Goal: Register for event/course

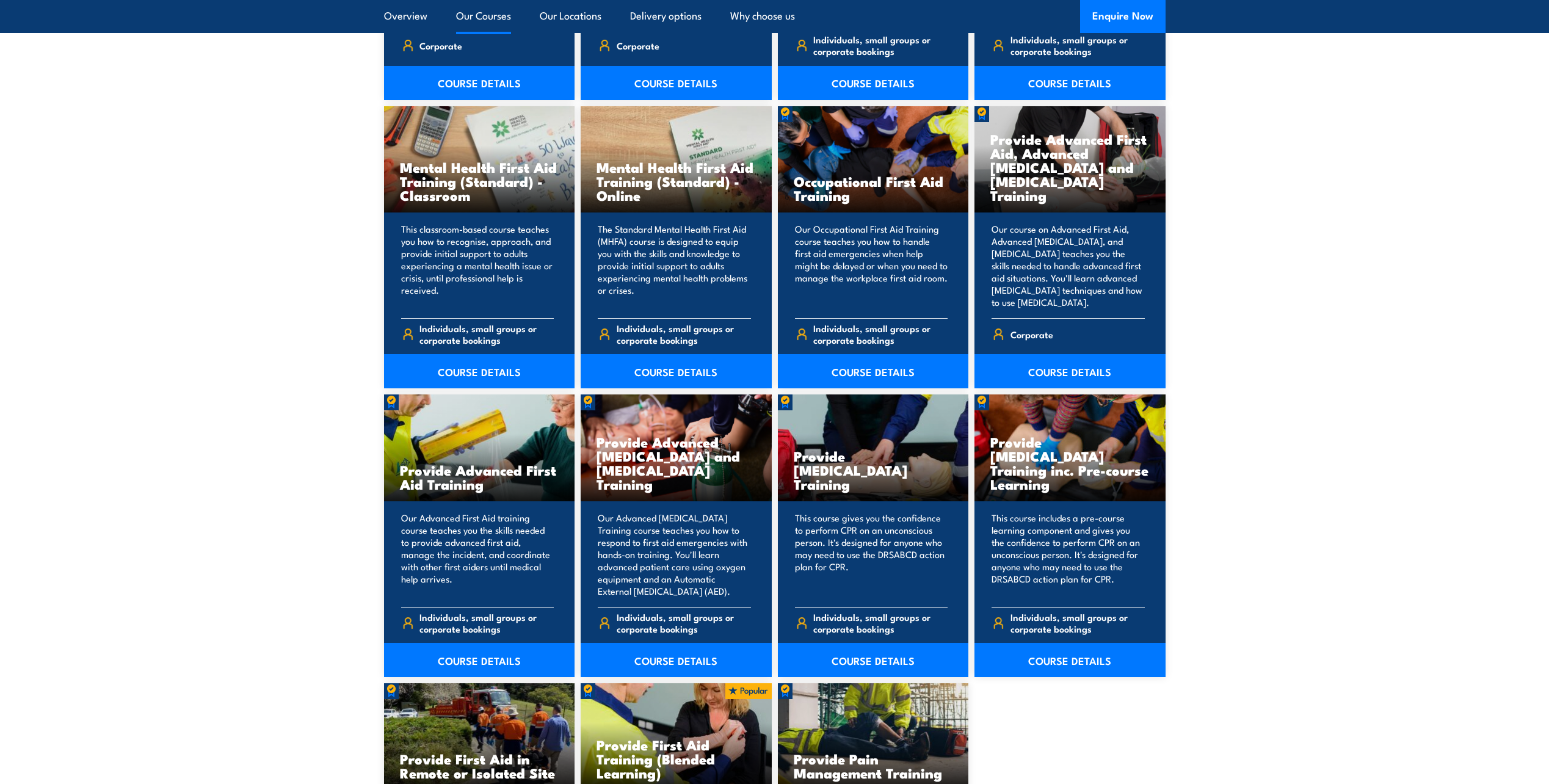
scroll to position [1343, 0]
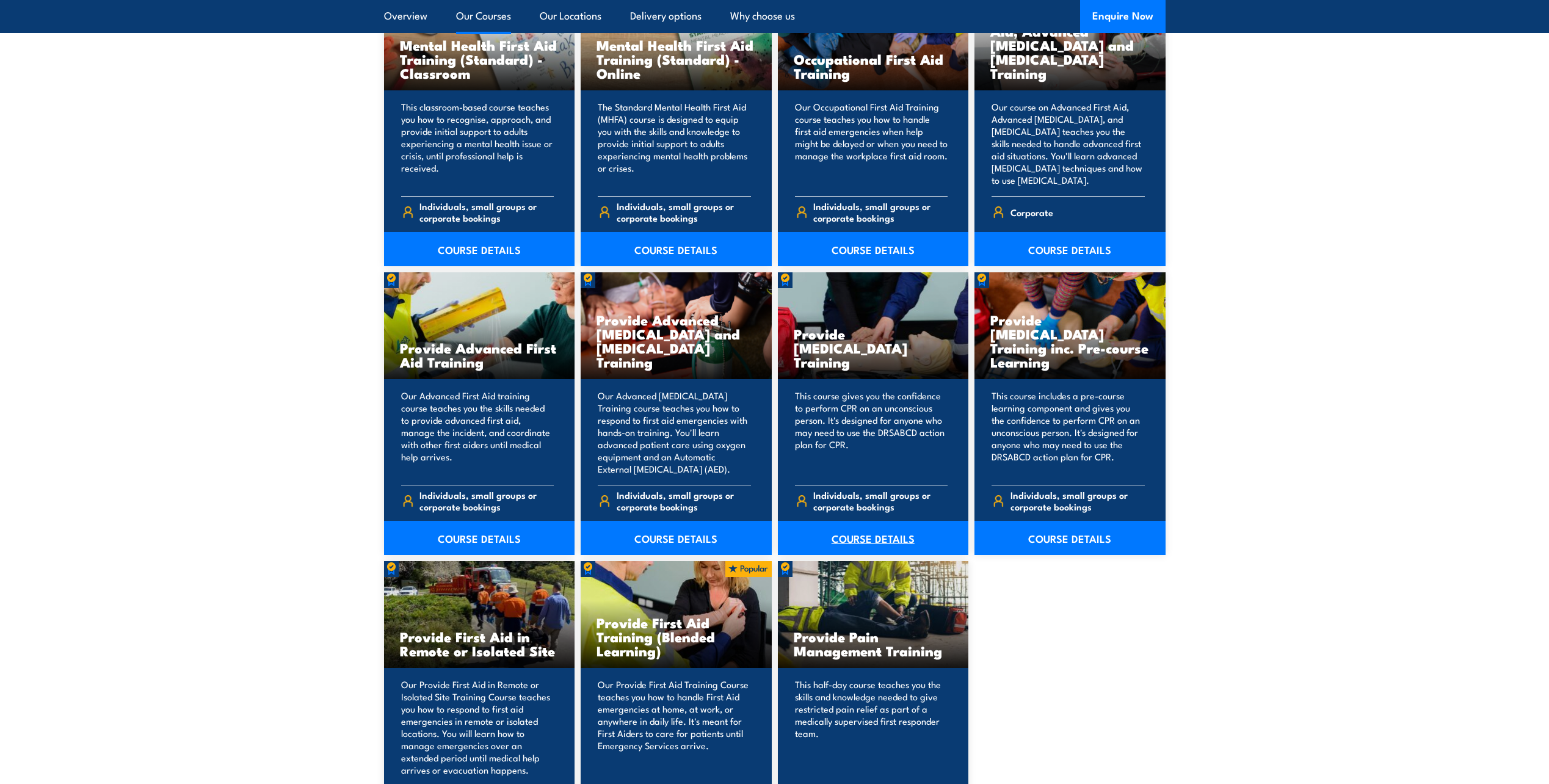
click at [874, 534] on link "COURSE DETAILS" at bounding box center [873, 538] width 191 height 34
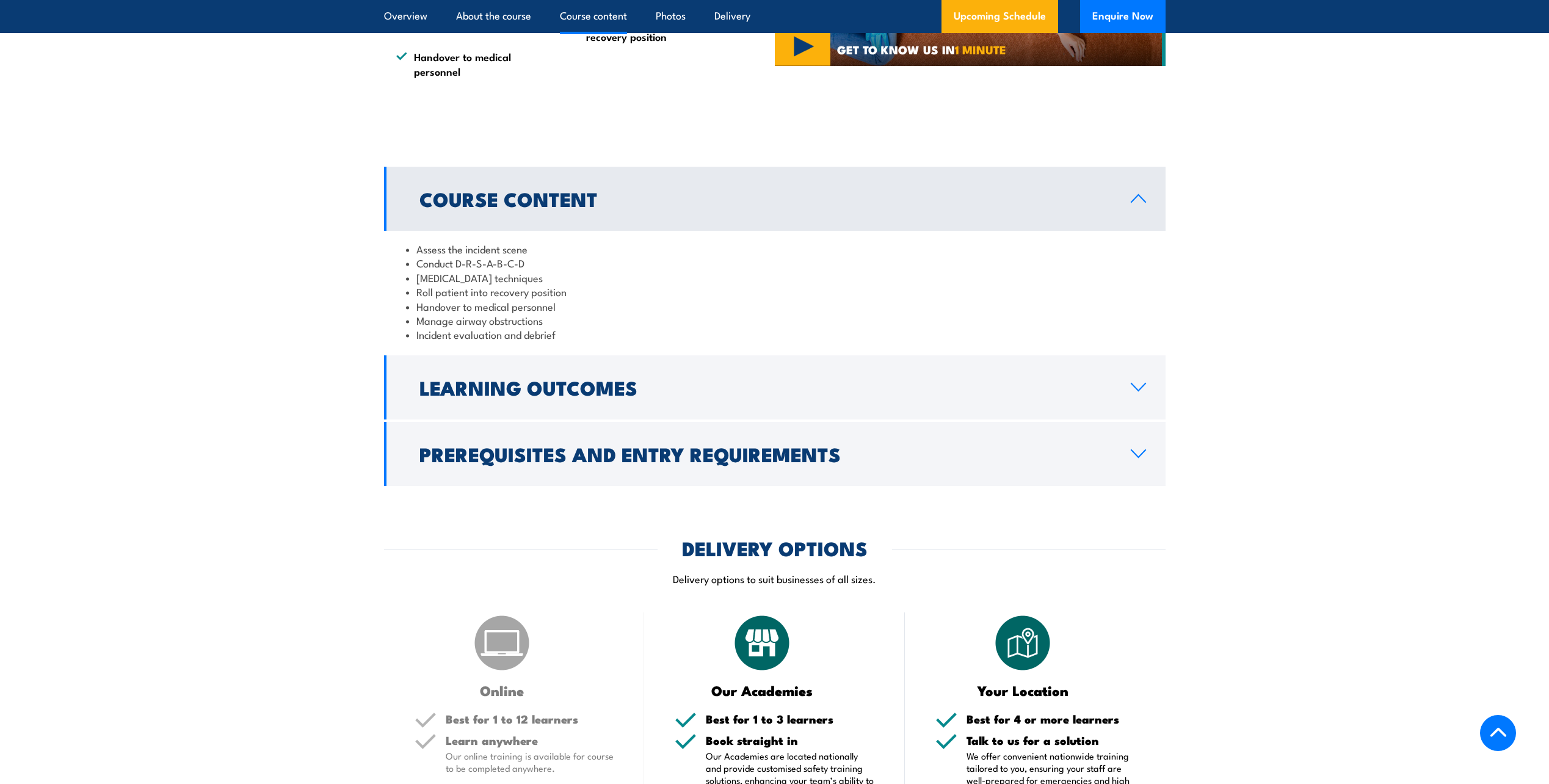
scroll to position [1221, 0]
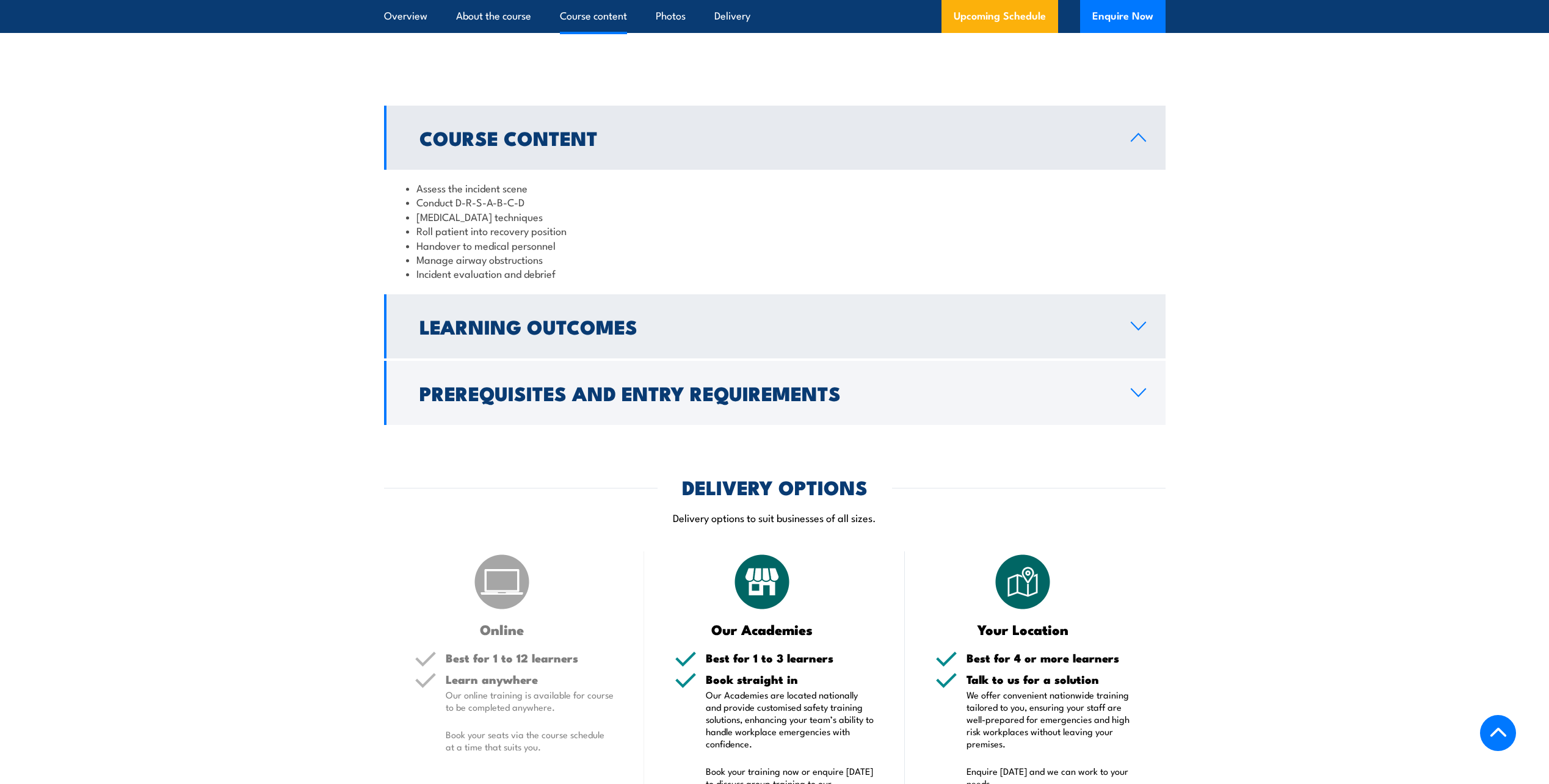
click at [619, 335] on h2 "Learning Outcomes" at bounding box center [765, 325] width 692 height 17
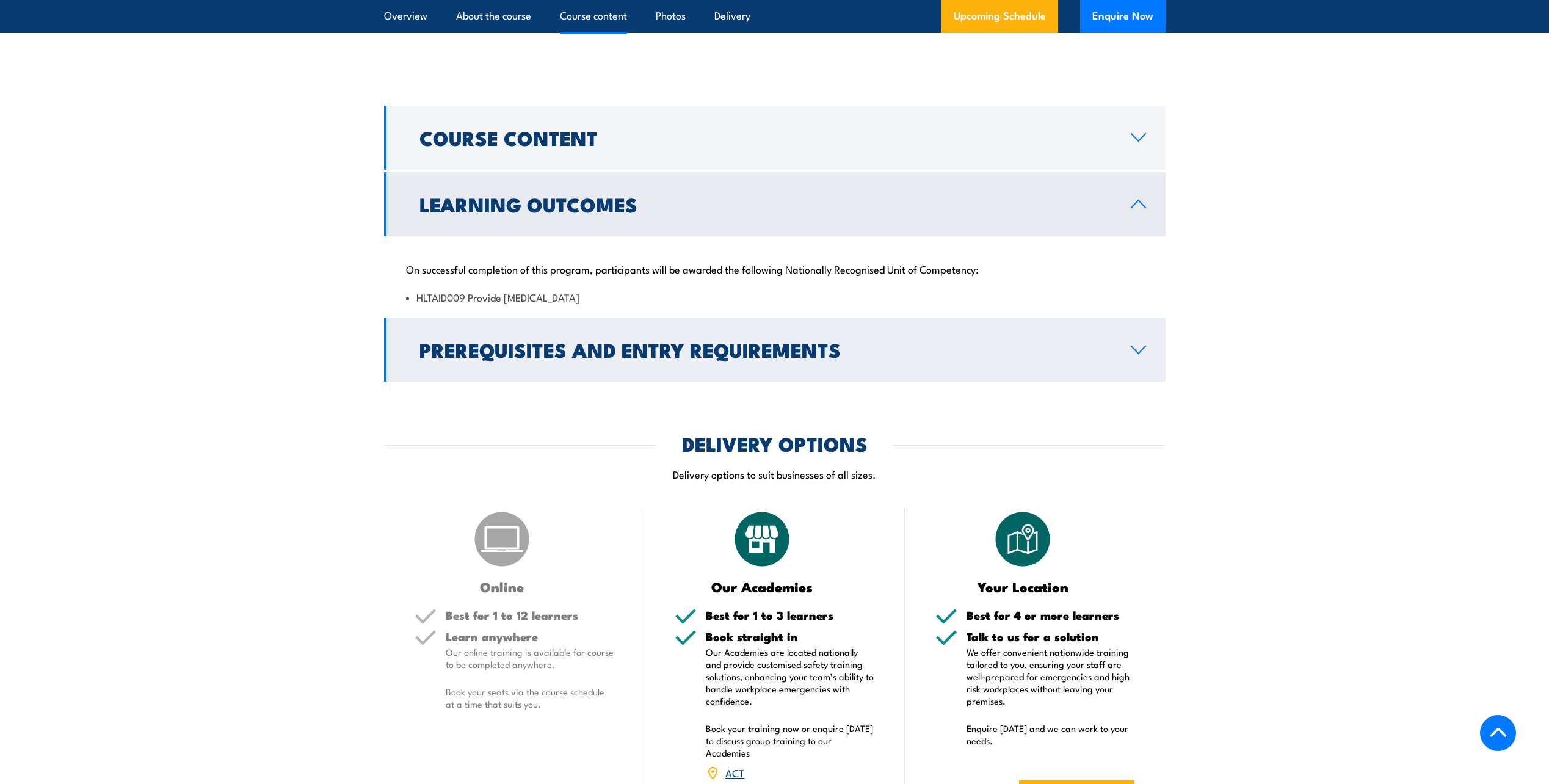
click at [608, 358] on h2 "Prerequisites and Entry Requirements" at bounding box center [765, 348] width 692 height 17
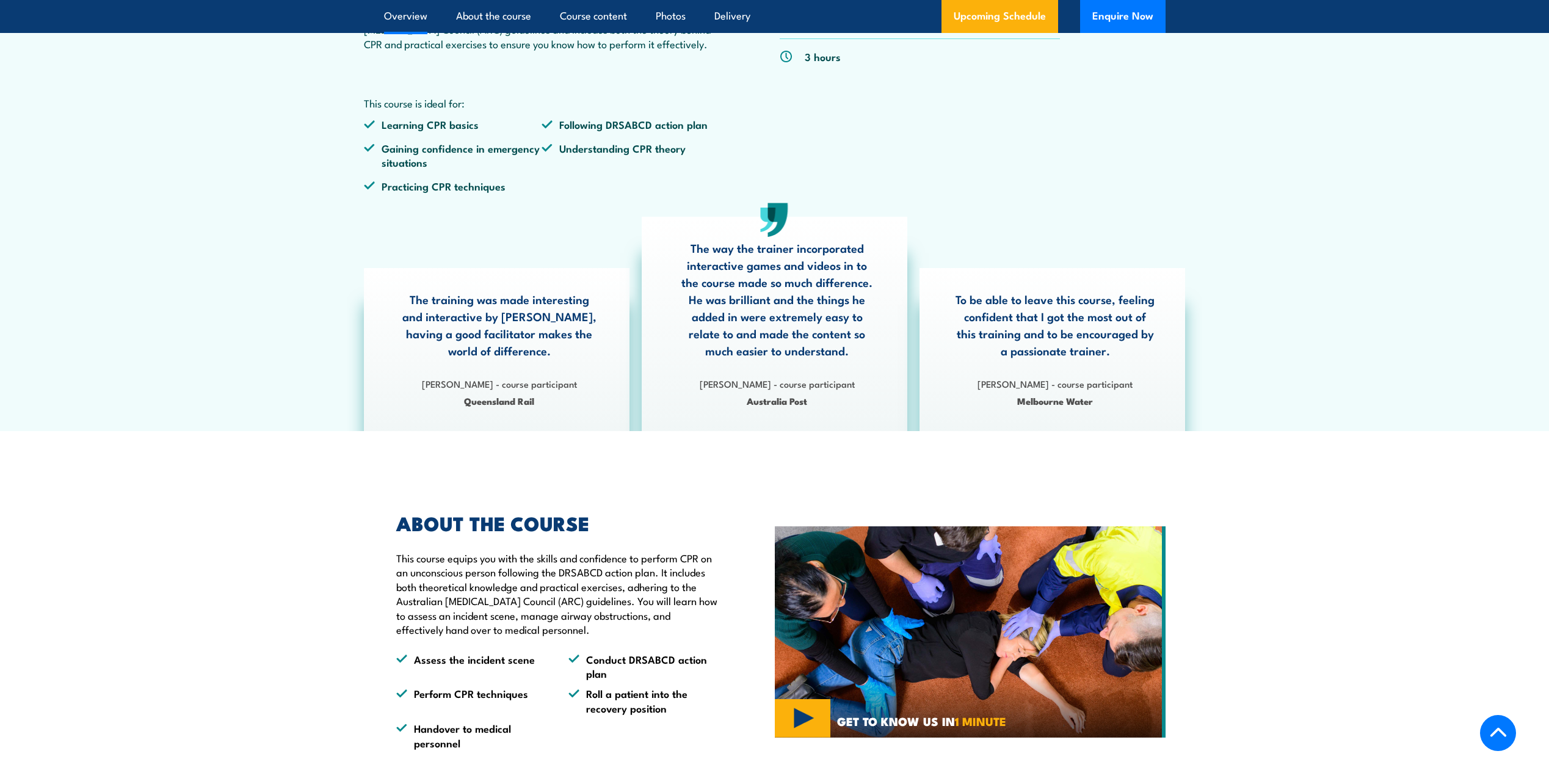
scroll to position [244, 0]
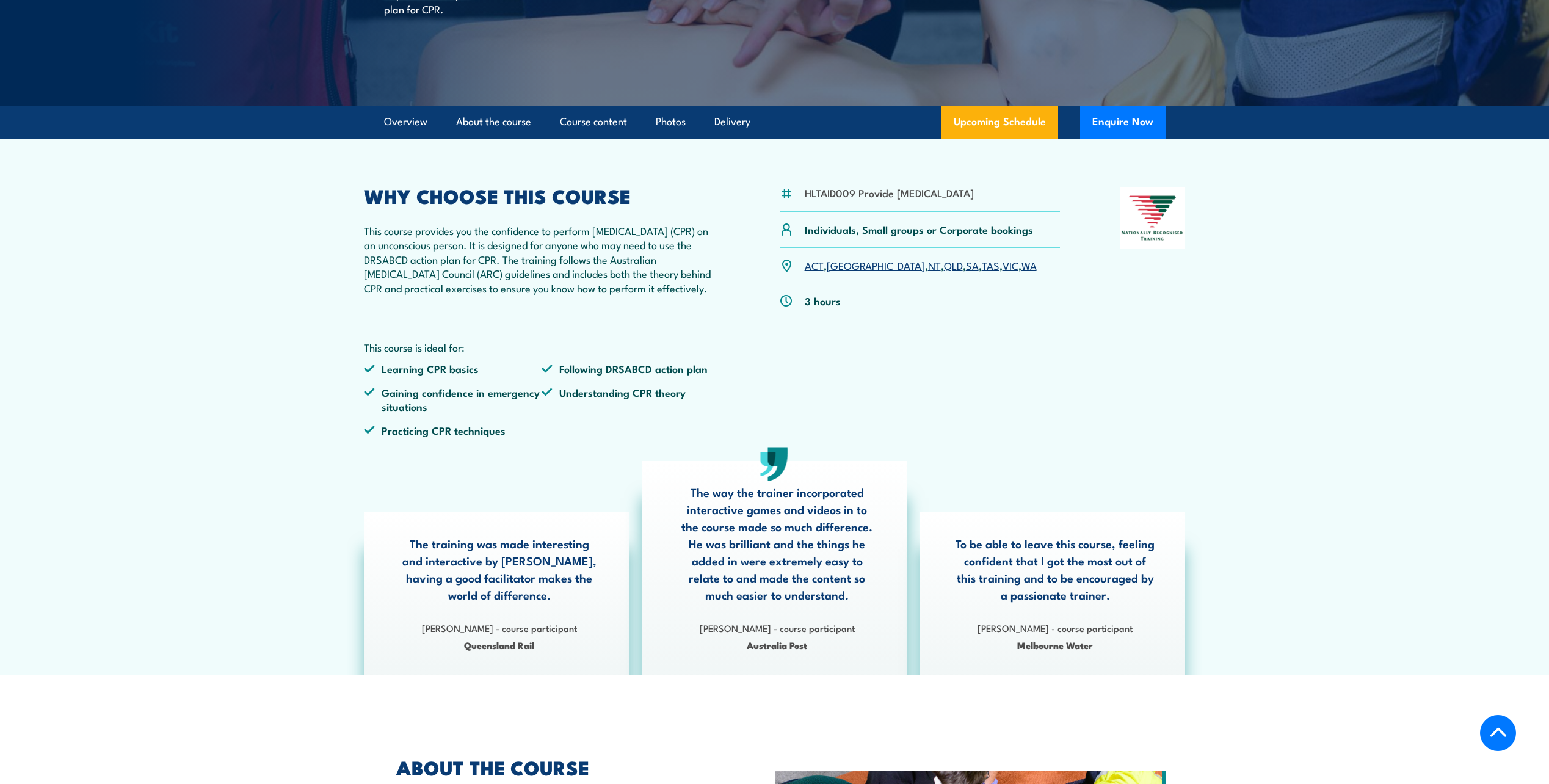
click at [944, 272] on link "QLD" at bounding box center [953, 265] width 19 height 14
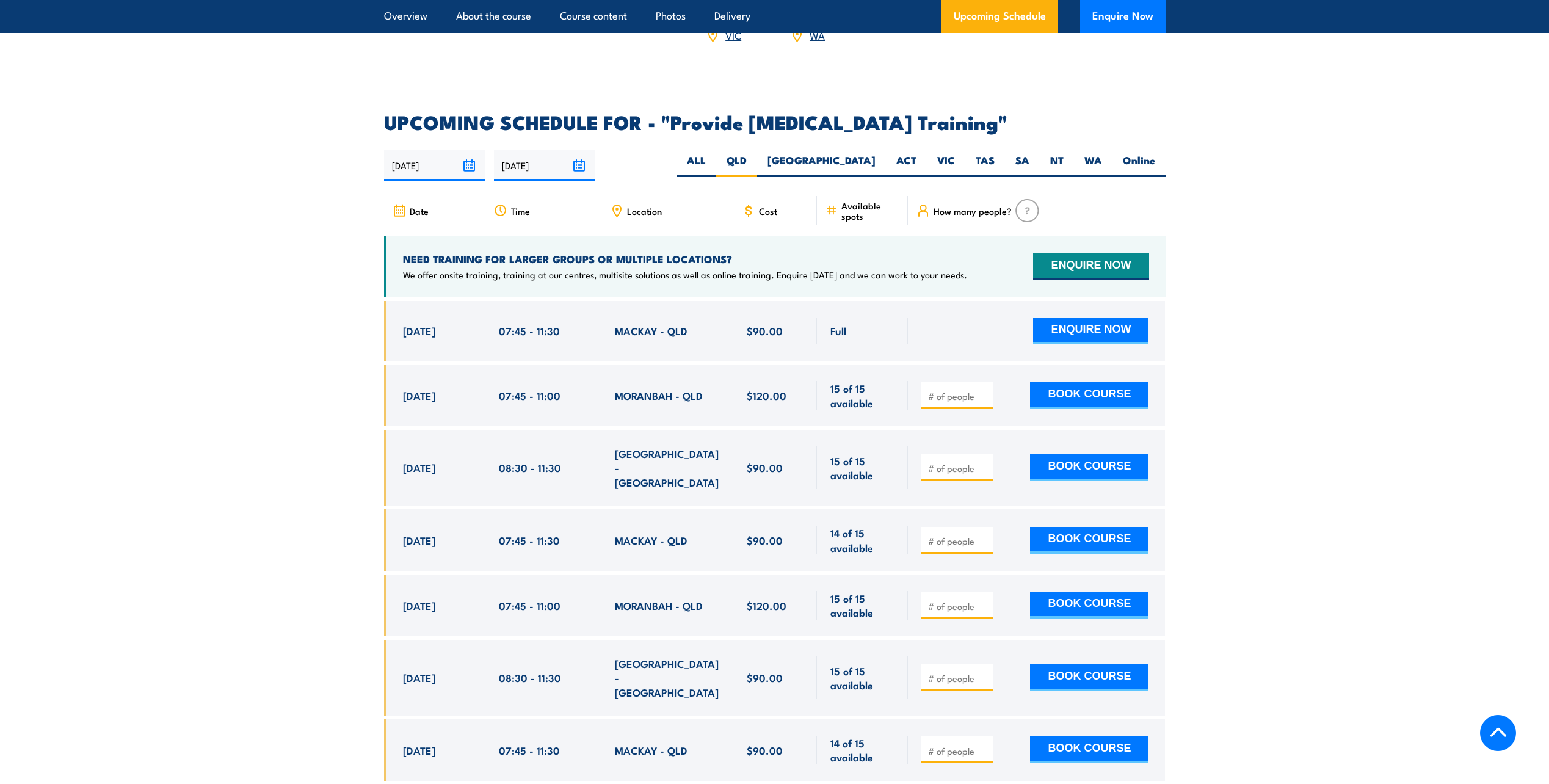
scroll to position [2013, 0]
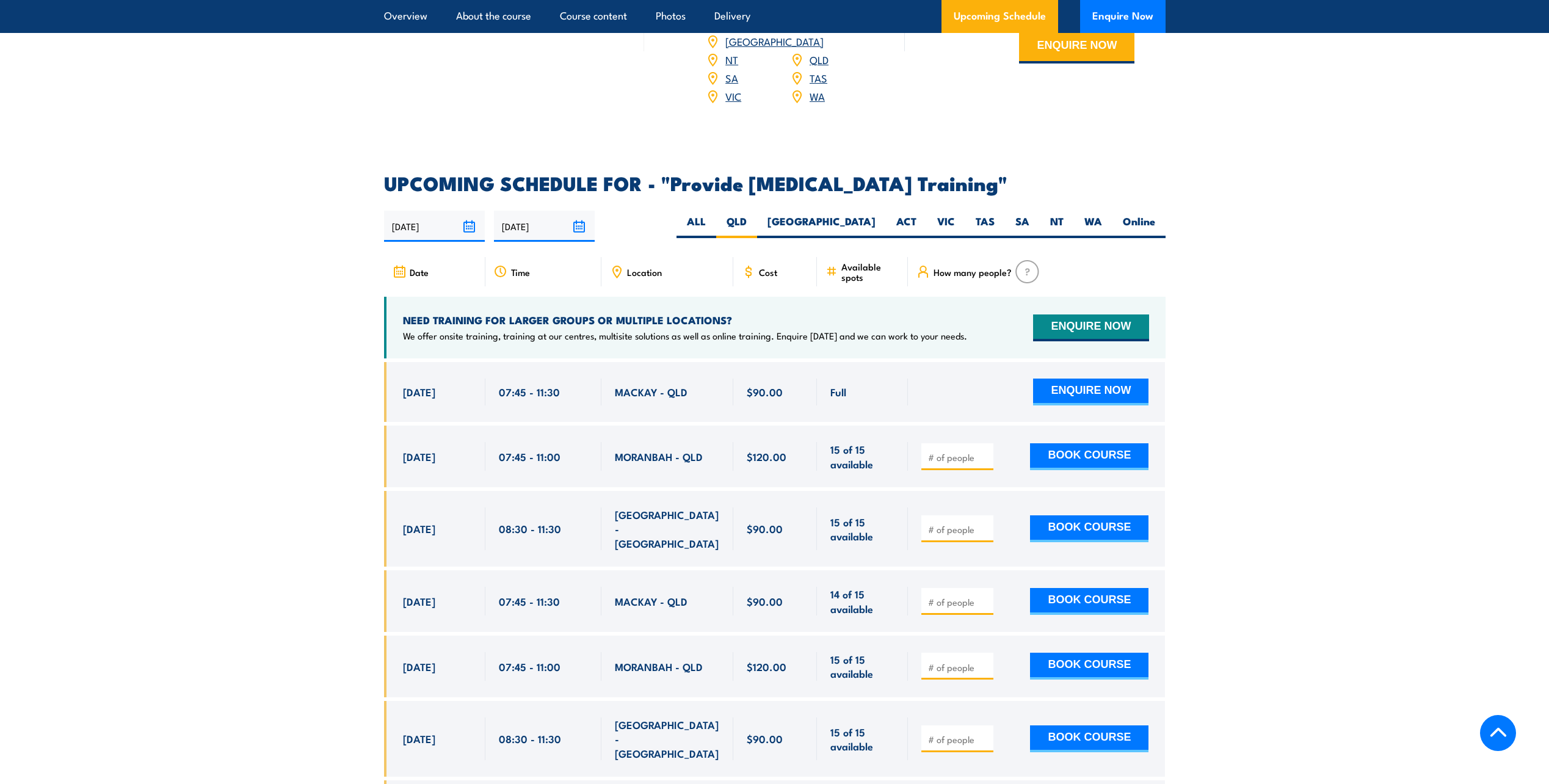
click at [651, 278] on span "Location" at bounding box center [644, 271] width 35 height 10
click at [622, 278] on icon at bounding box center [616, 271] width 14 height 14
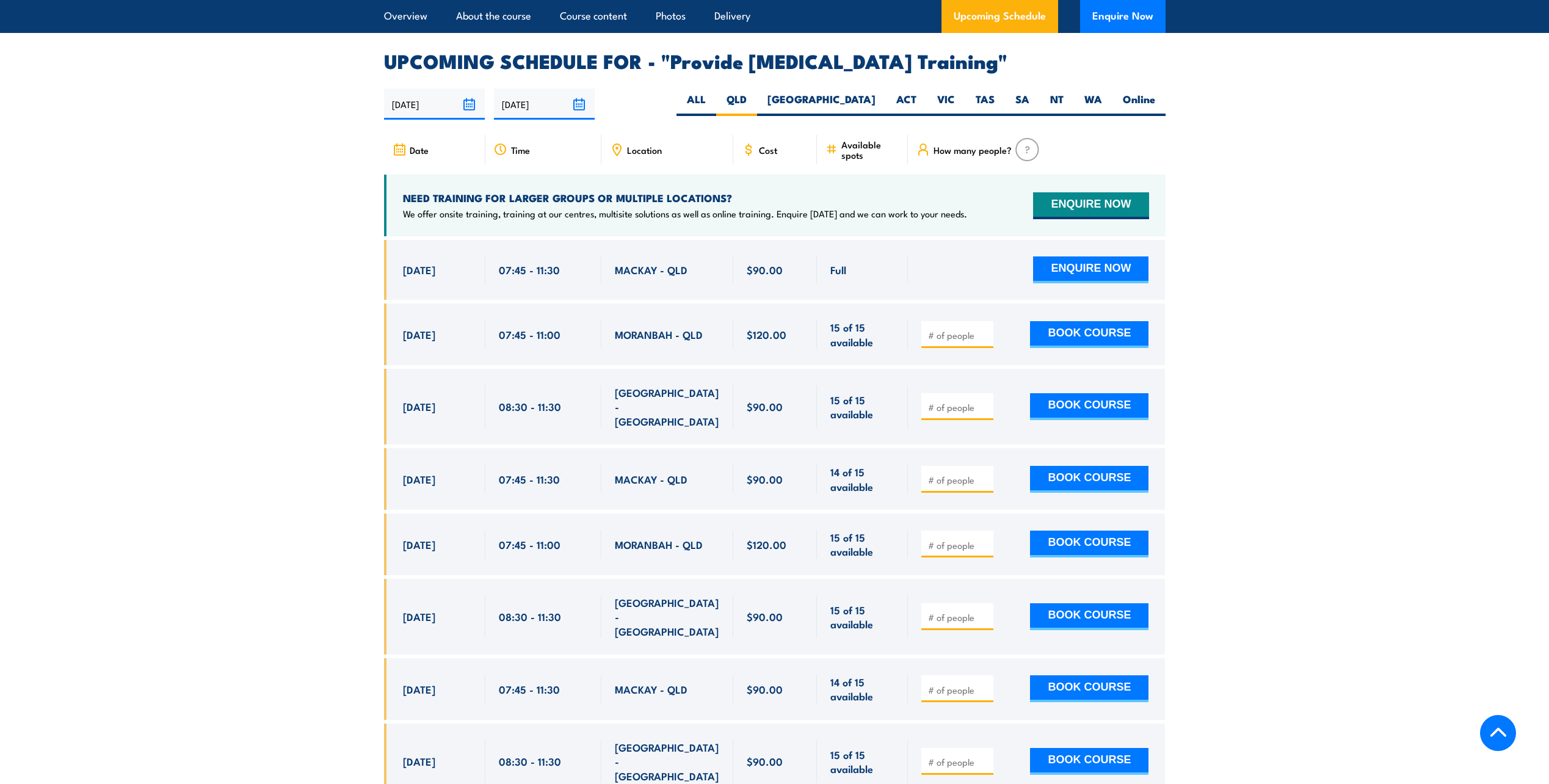
scroll to position [2196, 0]
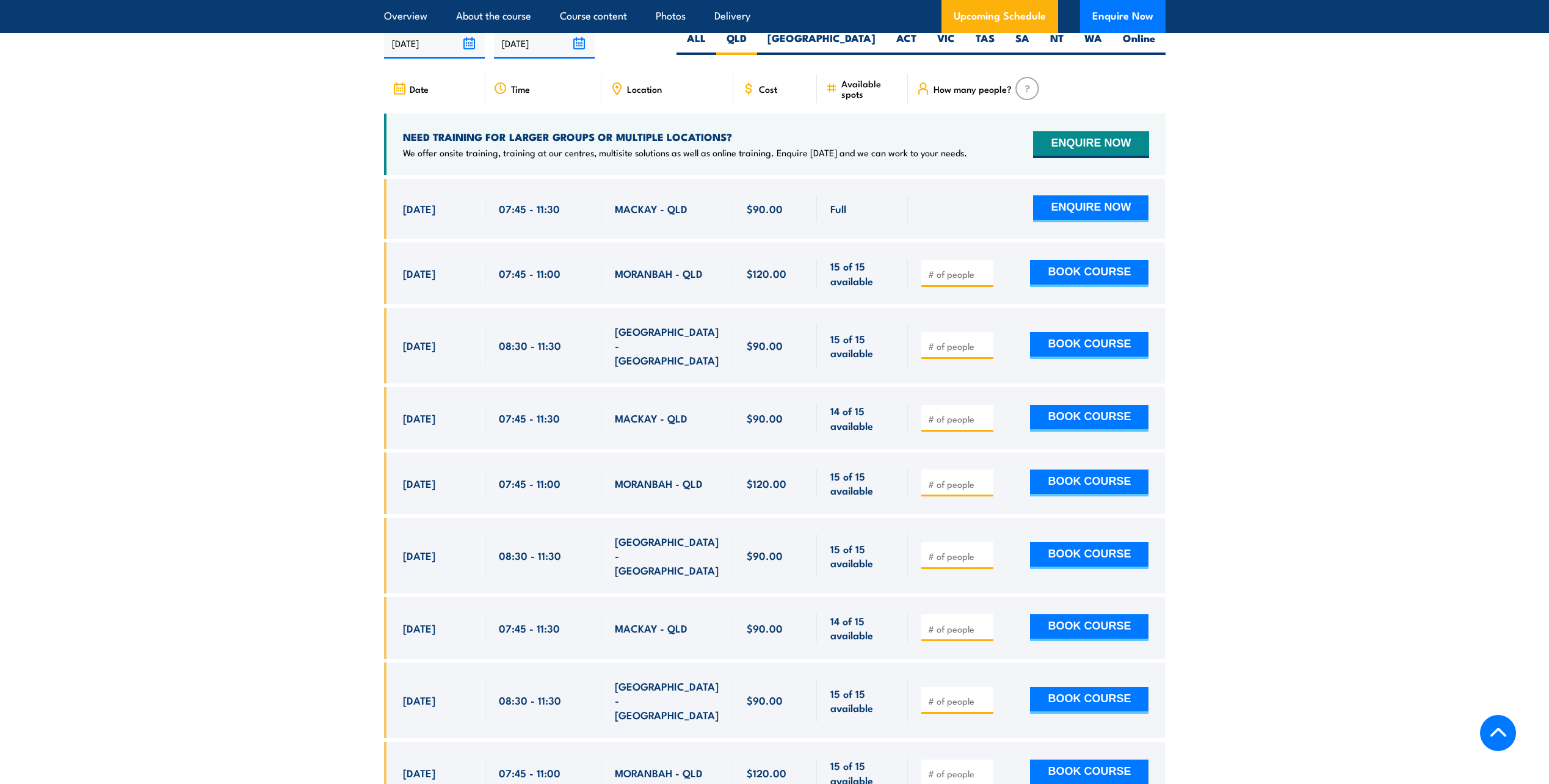
click at [619, 95] on icon at bounding box center [616, 88] width 14 height 14
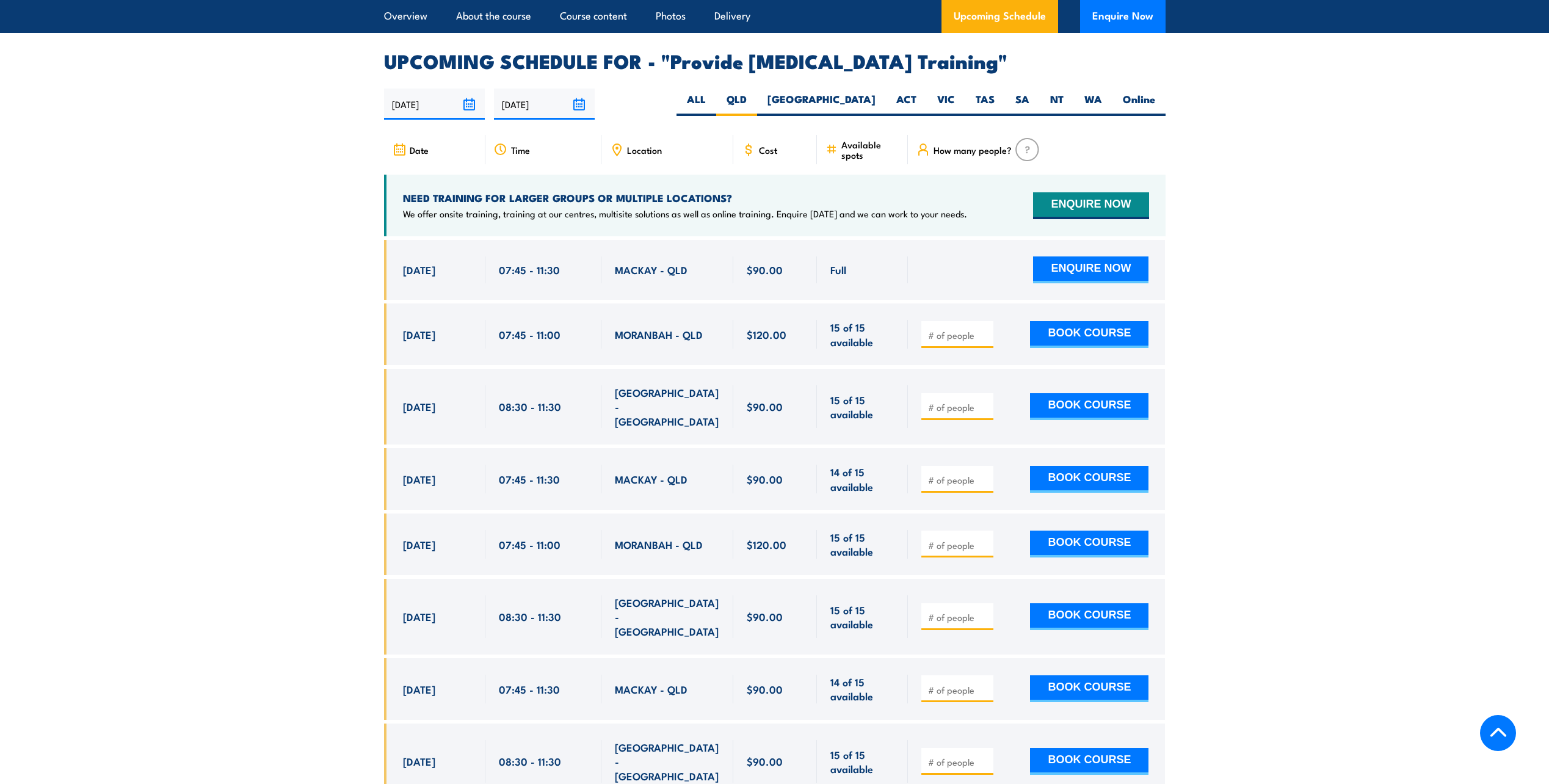
click at [469, 111] on input "[DATE]" at bounding box center [434, 103] width 101 height 31
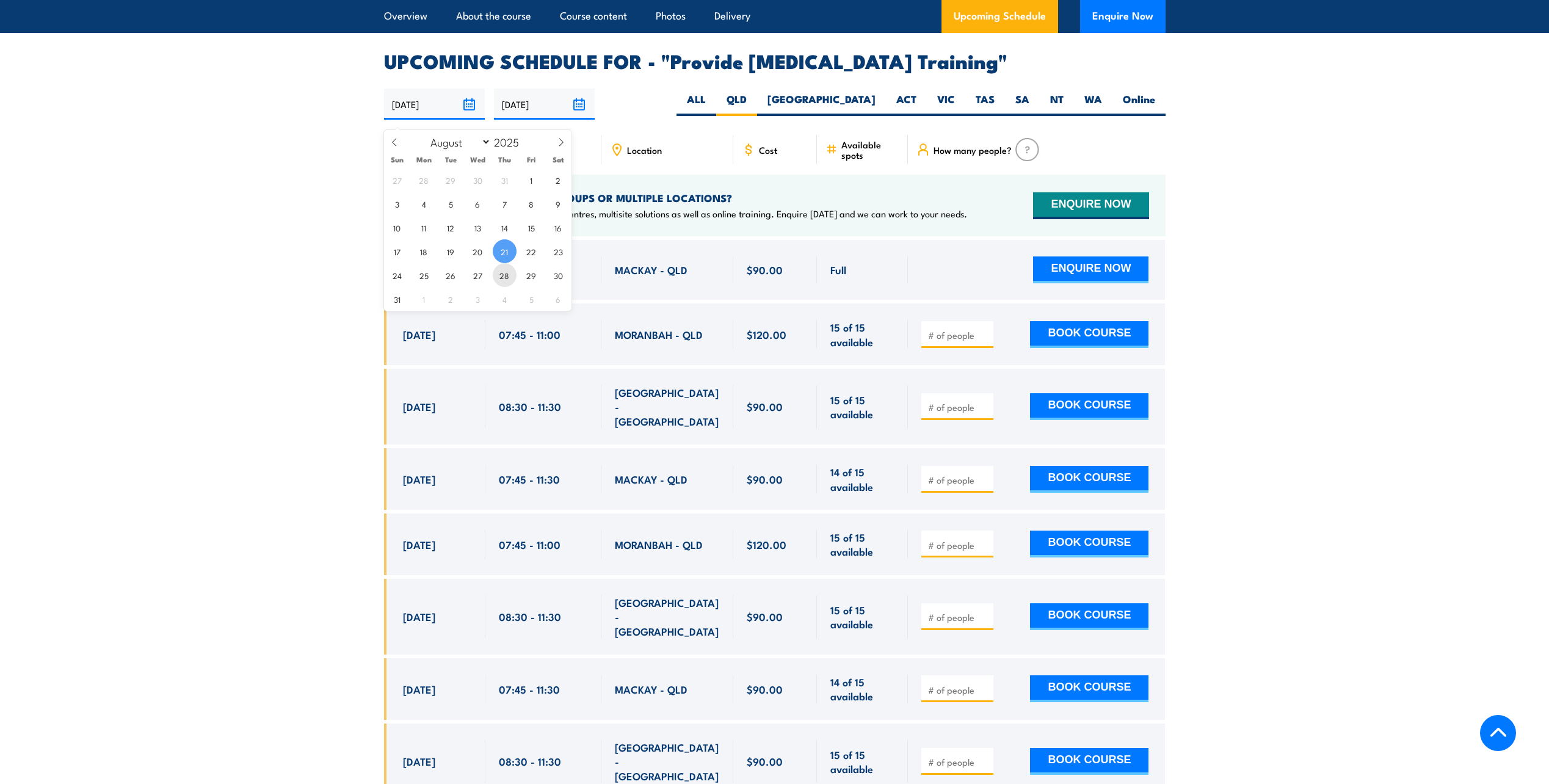
click at [502, 278] on span "28" at bounding box center [505, 275] width 24 height 24
type input "28/08/2025"
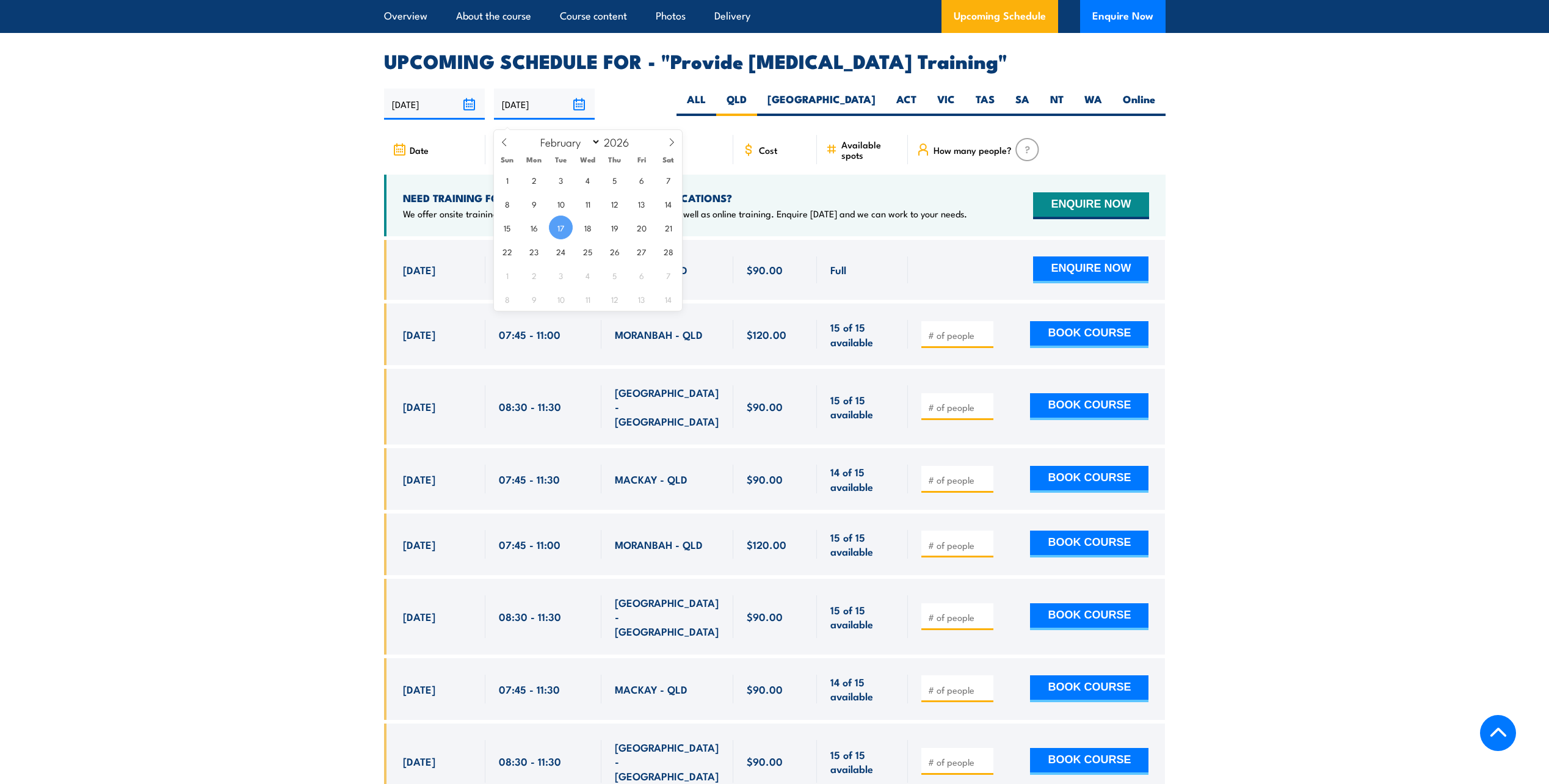
click at [572, 114] on input "[DATE]" at bounding box center [544, 103] width 101 height 31
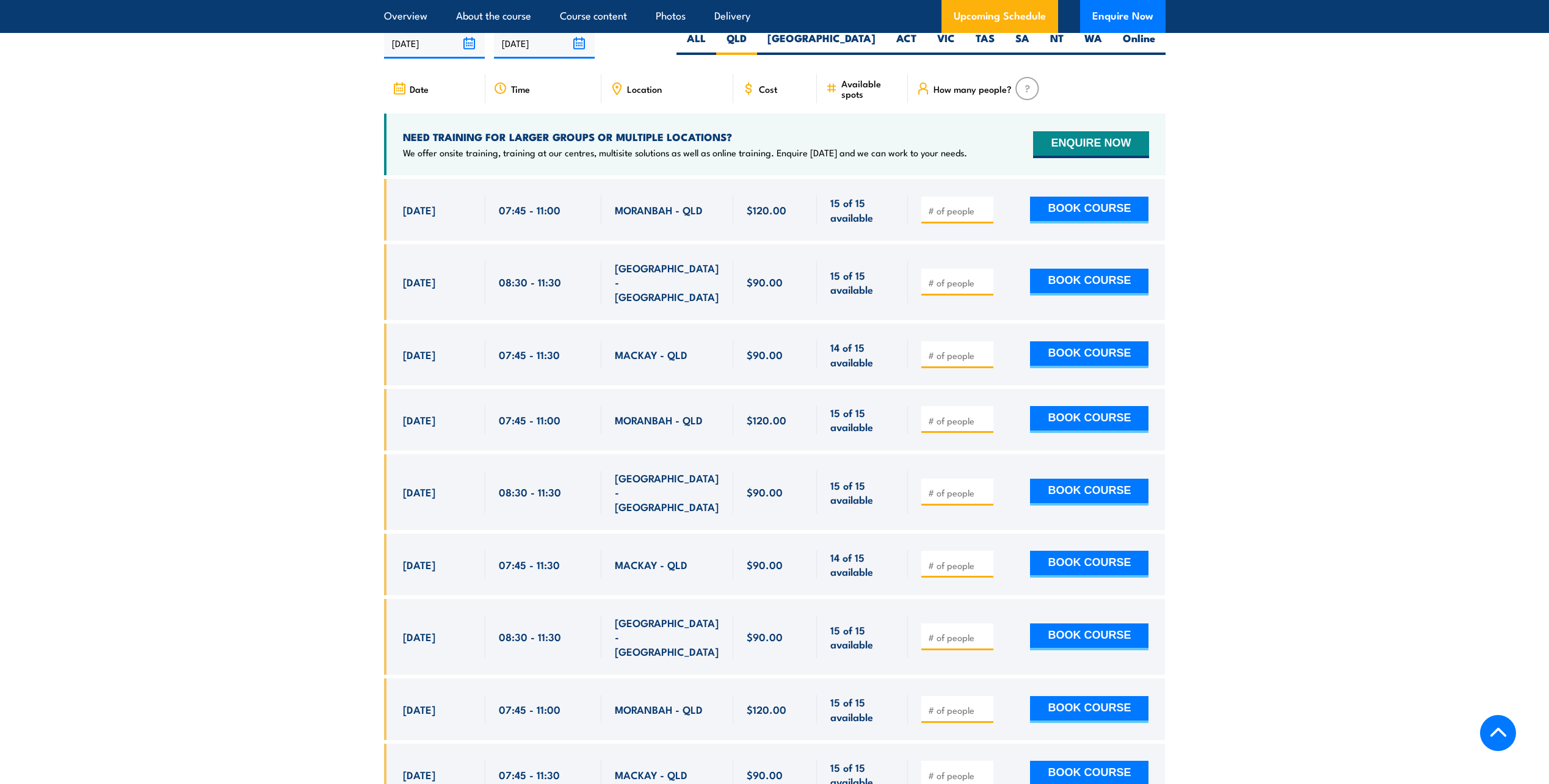
click at [580, 49] on input "[DATE]" at bounding box center [544, 43] width 101 height 31
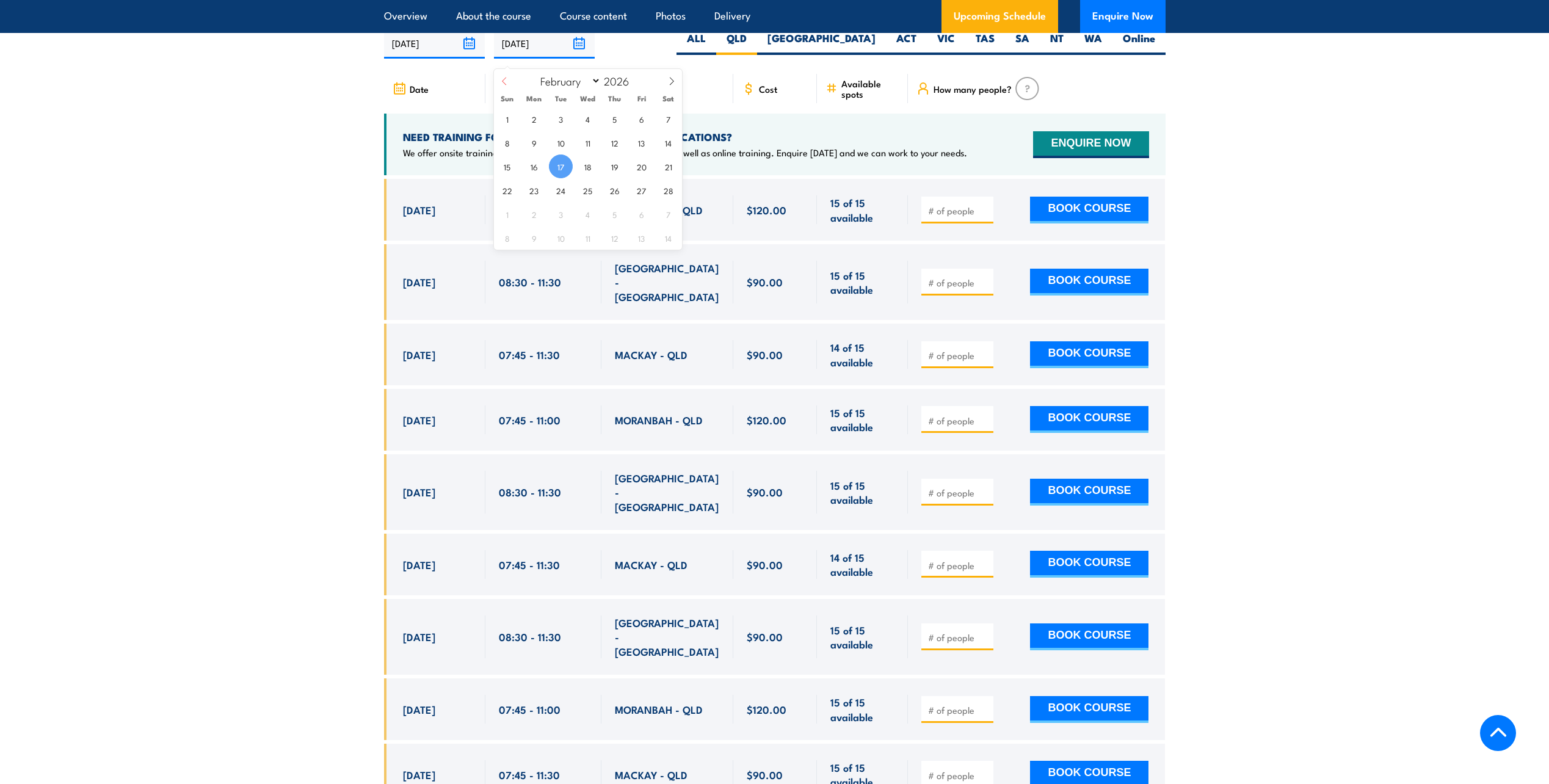
click at [502, 81] on icon at bounding box center [504, 81] width 9 height 9
select select "0"
click at [502, 81] on icon at bounding box center [504, 81] width 9 height 9
type input "2025"
click at [502, 81] on icon at bounding box center [504, 81] width 9 height 9
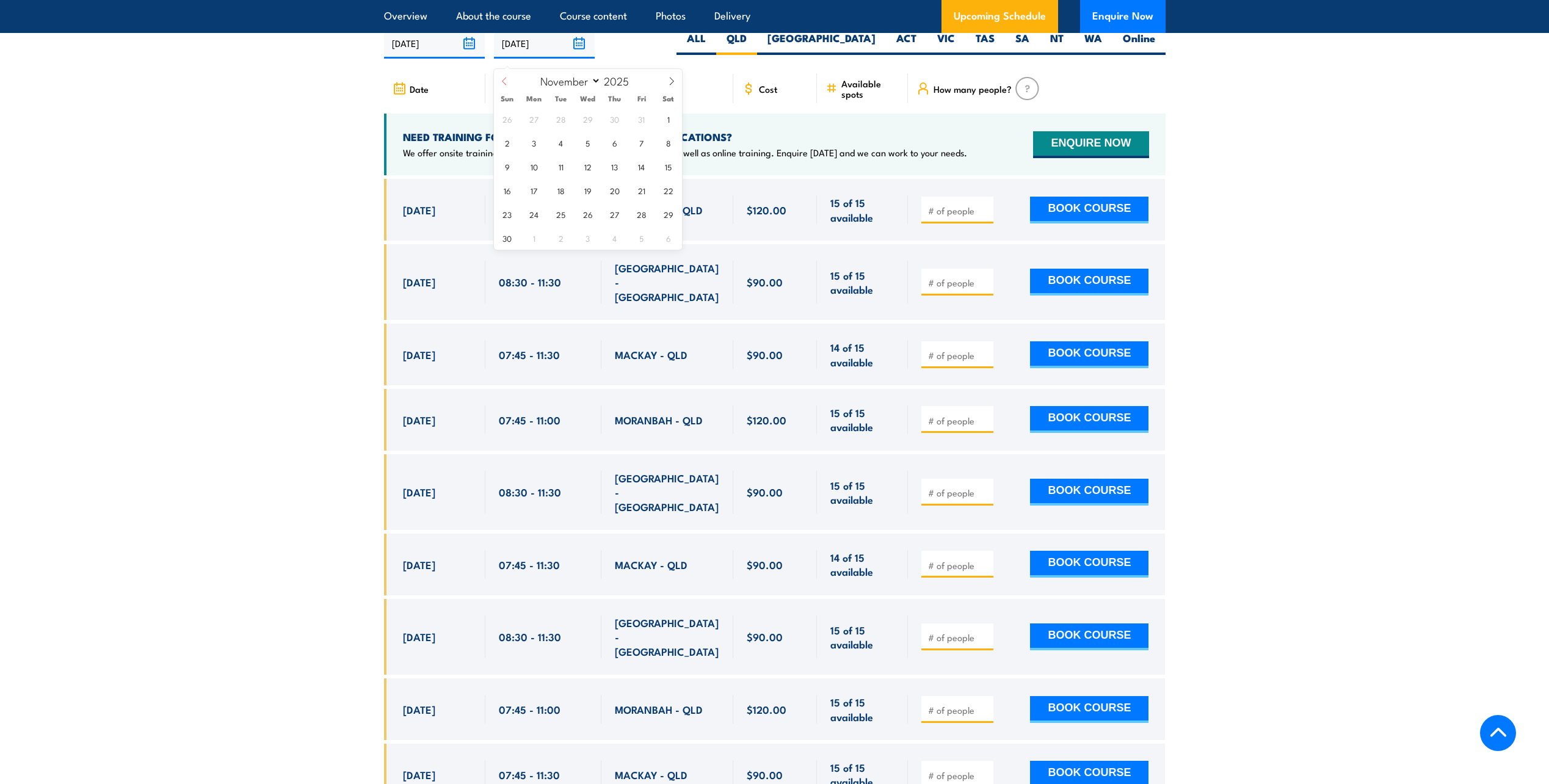
click at [502, 81] on icon at bounding box center [504, 81] width 9 height 9
select select "7"
click at [640, 214] on span "29" at bounding box center [642, 214] width 24 height 24
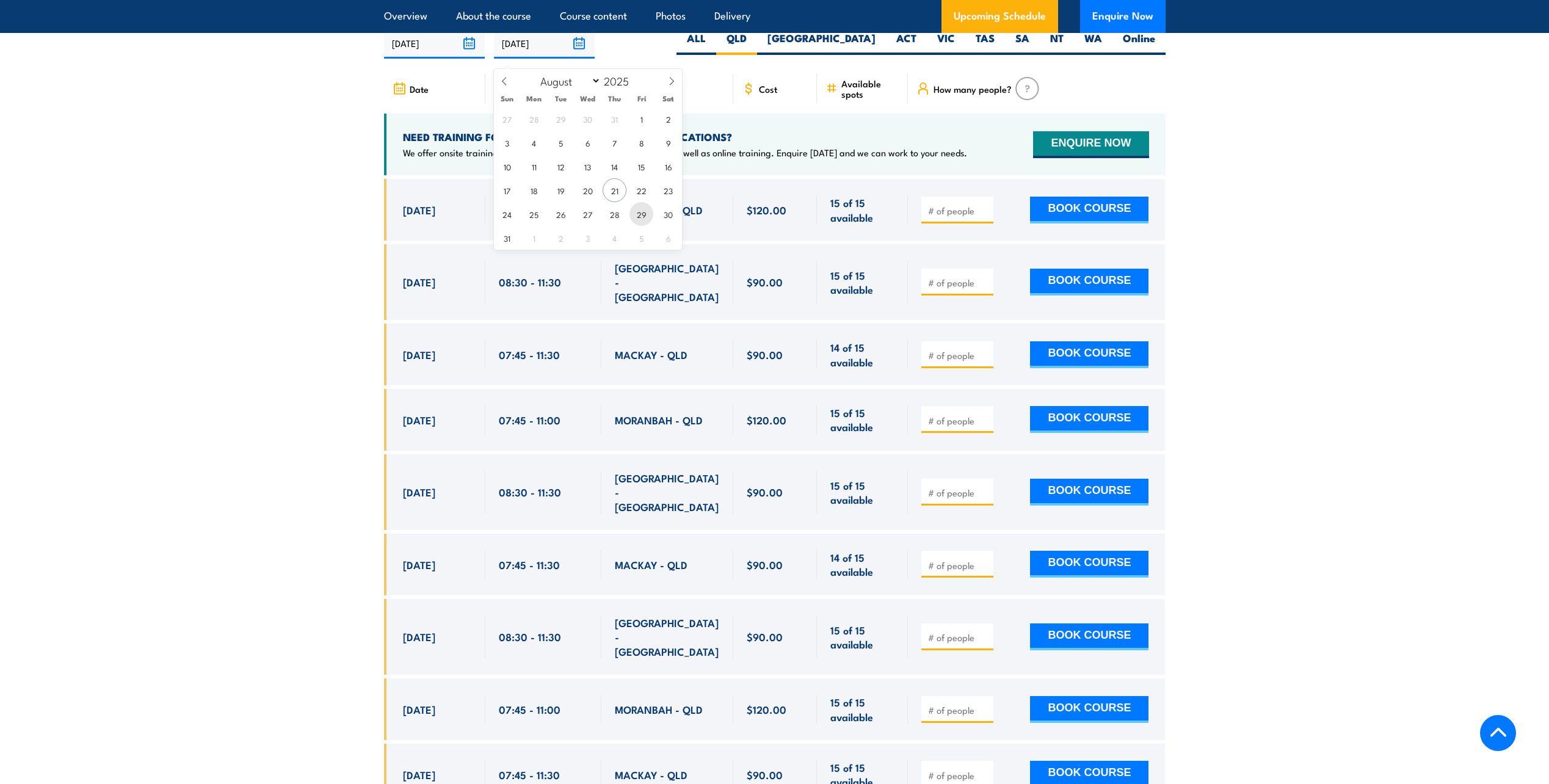
type input "29/08/2025"
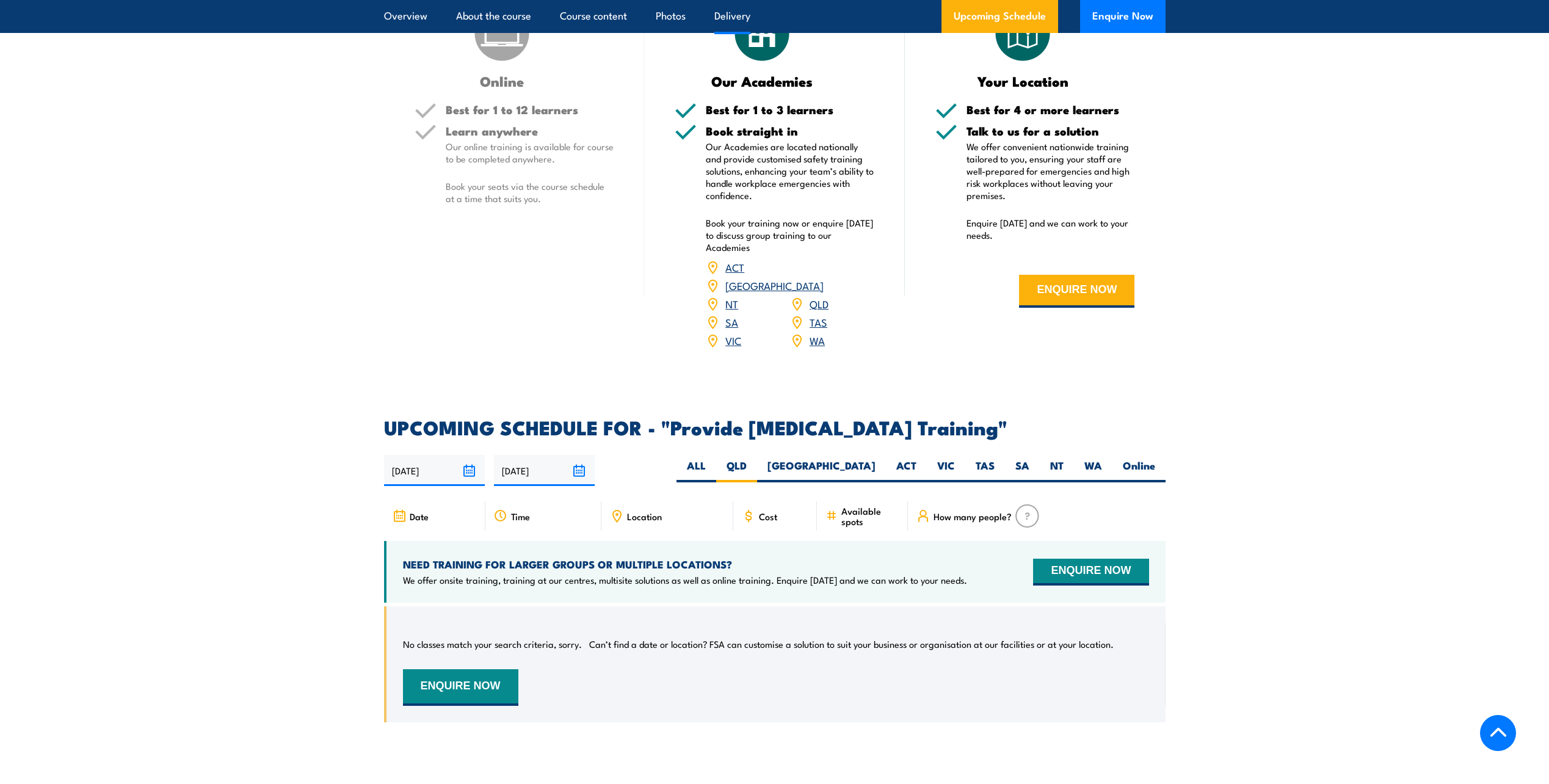
scroll to position [1708, 0]
